Goal: Task Accomplishment & Management: Use online tool/utility

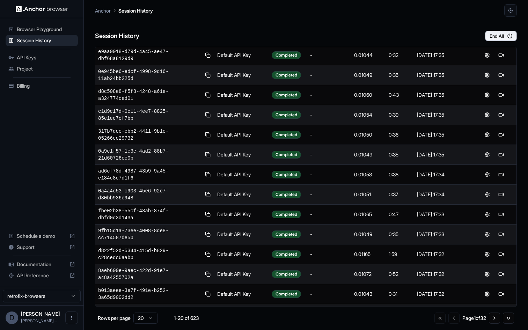
scroll to position [153, 0]
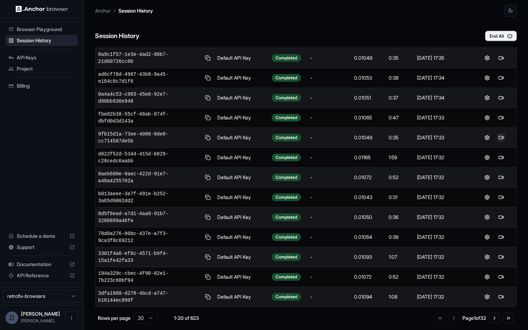
click at [502, 138] on button at bounding box center [501, 137] width 8 height 8
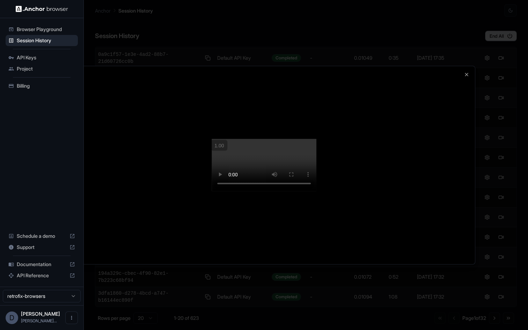
click at [484, 157] on div at bounding box center [264, 165] width 528 height 330
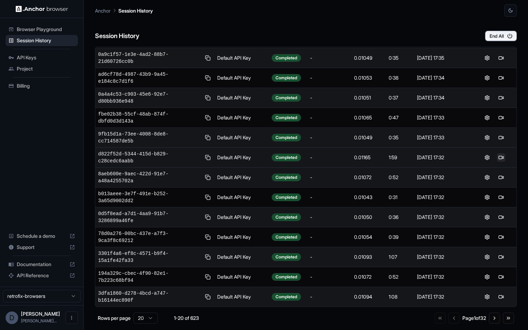
click at [499, 160] on button at bounding box center [501, 157] width 8 height 8
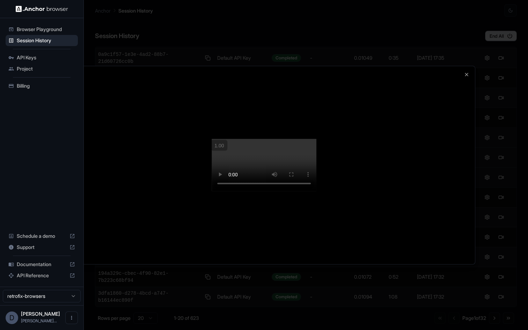
click at [483, 213] on div at bounding box center [264, 165] width 528 height 330
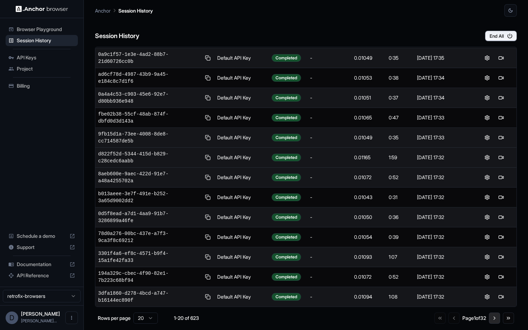
click at [494, 316] on button "Go to next page" at bounding box center [494, 317] width 11 height 11
click at [504, 216] on button at bounding box center [501, 217] width 8 height 8
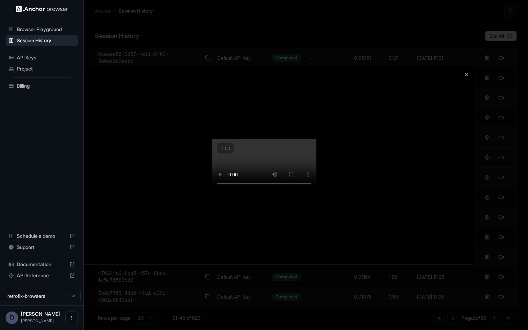
click at [241, 191] on video at bounding box center [264, 165] width 105 height 52
click at [486, 130] on div at bounding box center [264, 165] width 528 height 330
